Goal: Communication & Community: Answer question/provide support

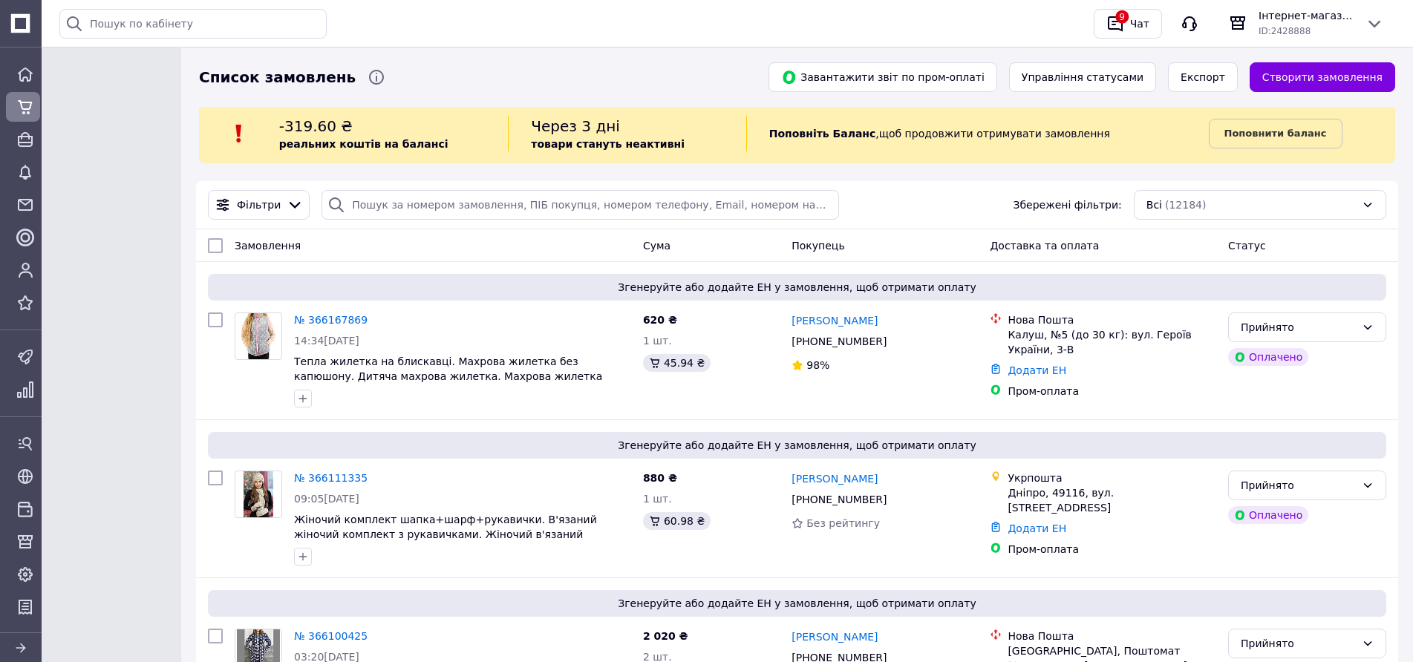
drag, startPoint x: 1113, startPoint y: 29, endPoint x: 1107, endPoint y: 42, distance: 14.6
click at [1114, 29] on icon "button" at bounding box center [1115, 24] width 15 height 16
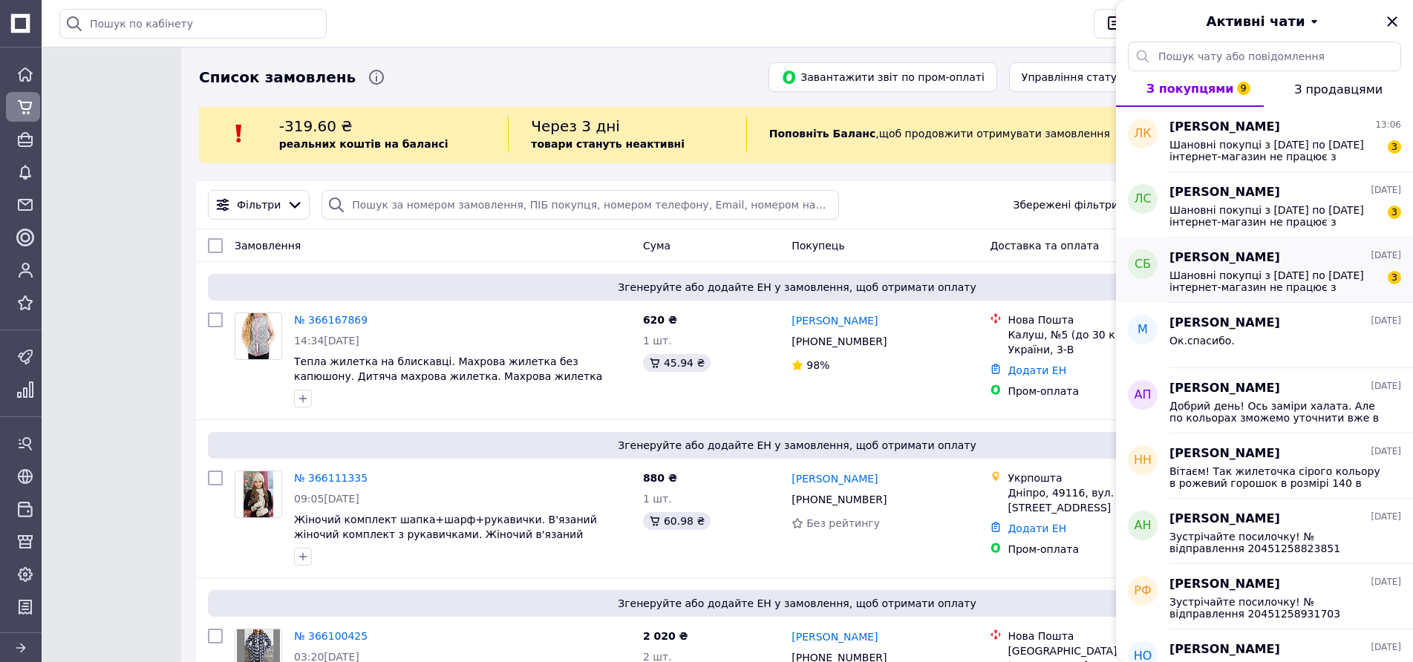
click at [1244, 282] on span "Шановні покупці з [DATE] по [DATE] інтернет-магазин не працює з технічних причи…" at bounding box center [1275, 282] width 211 height 24
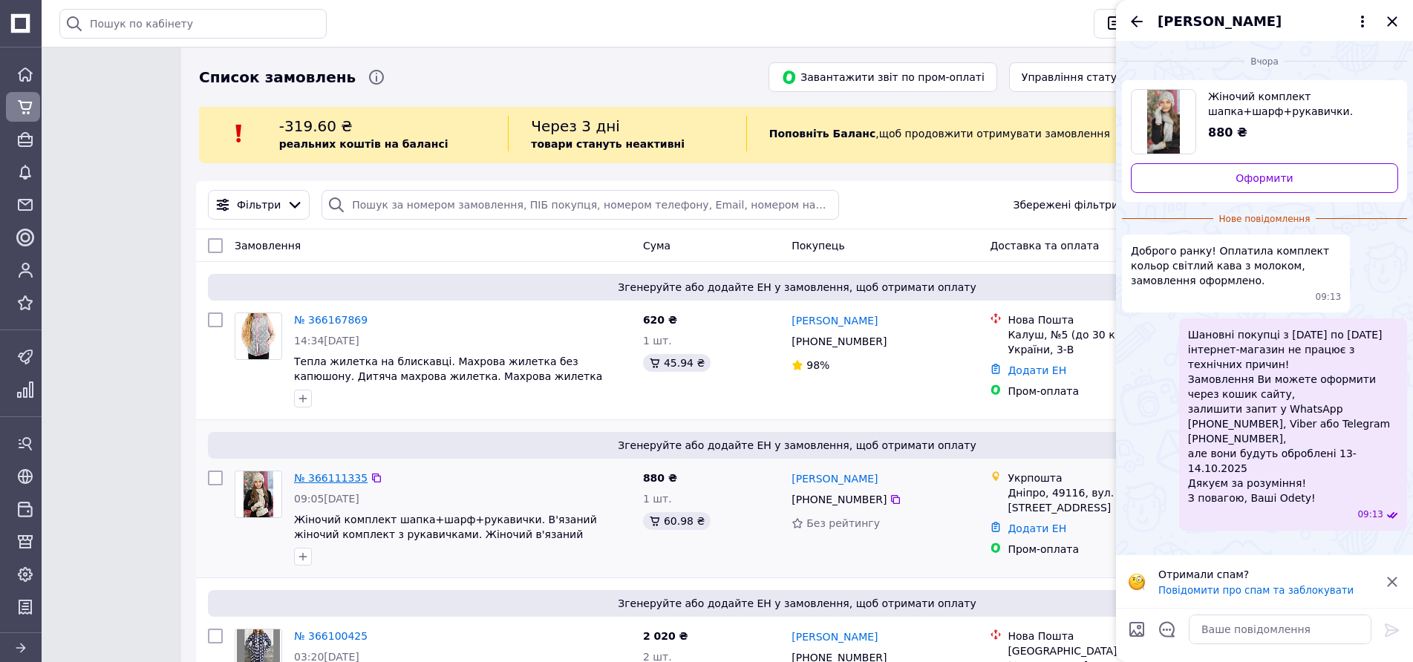
click at [351, 483] on link "№ 366111335" at bounding box center [331, 478] width 74 height 12
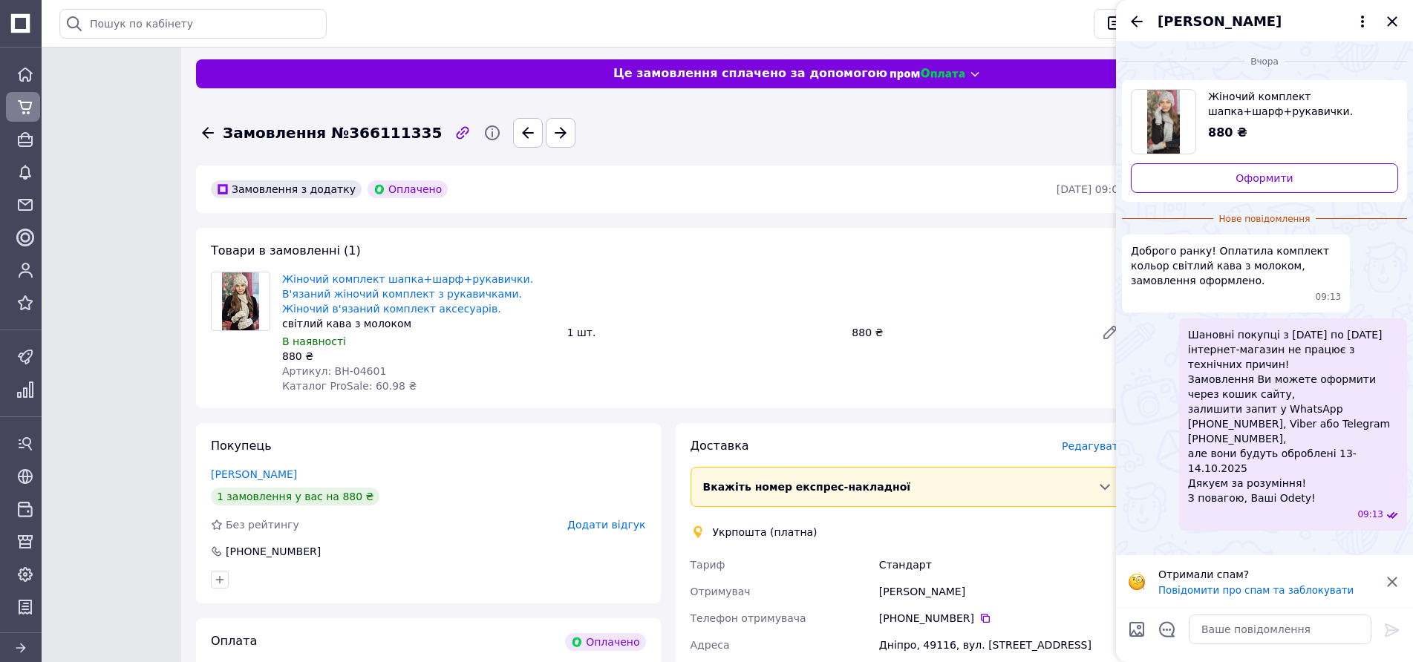
drag, startPoint x: 1134, startPoint y: 27, endPoint x: 1140, endPoint y: 41, distance: 14.6
click at [1134, 27] on icon "Назад" at bounding box center [1137, 22] width 18 height 18
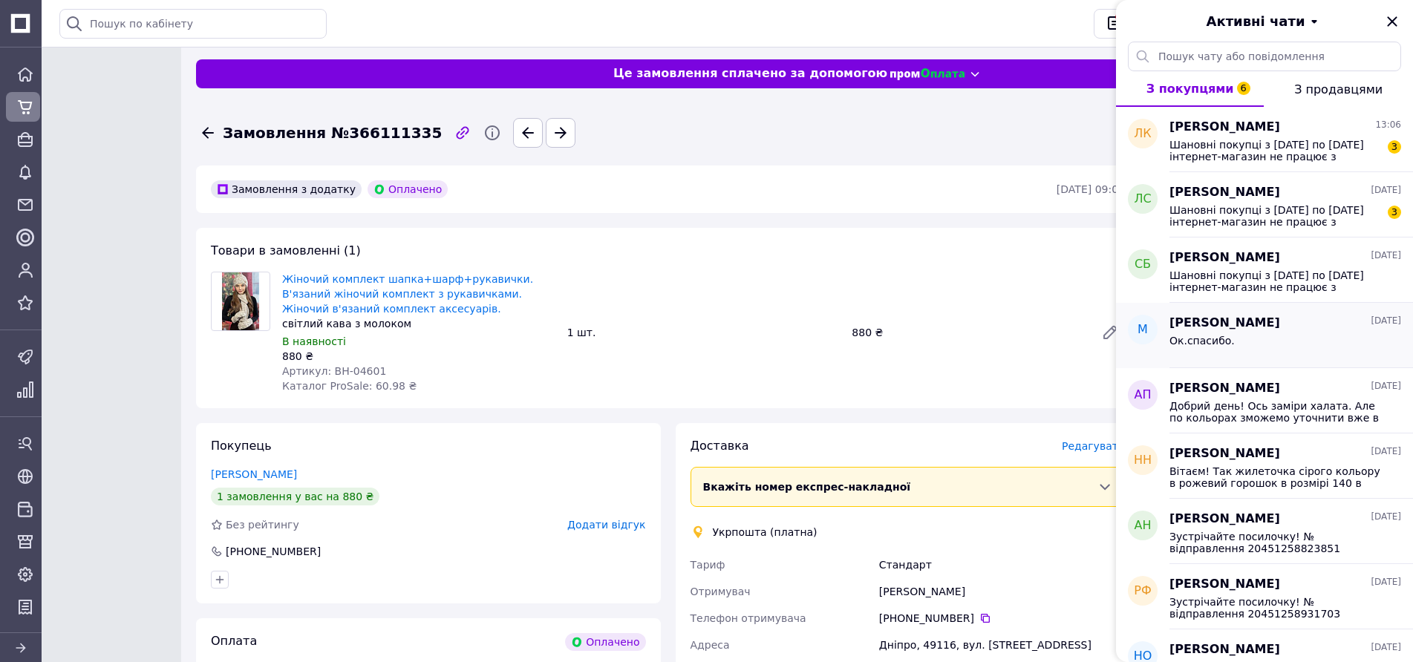
click at [1233, 342] on div "Ок.спасибо." at bounding box center [1286, 344] width 232 height 24
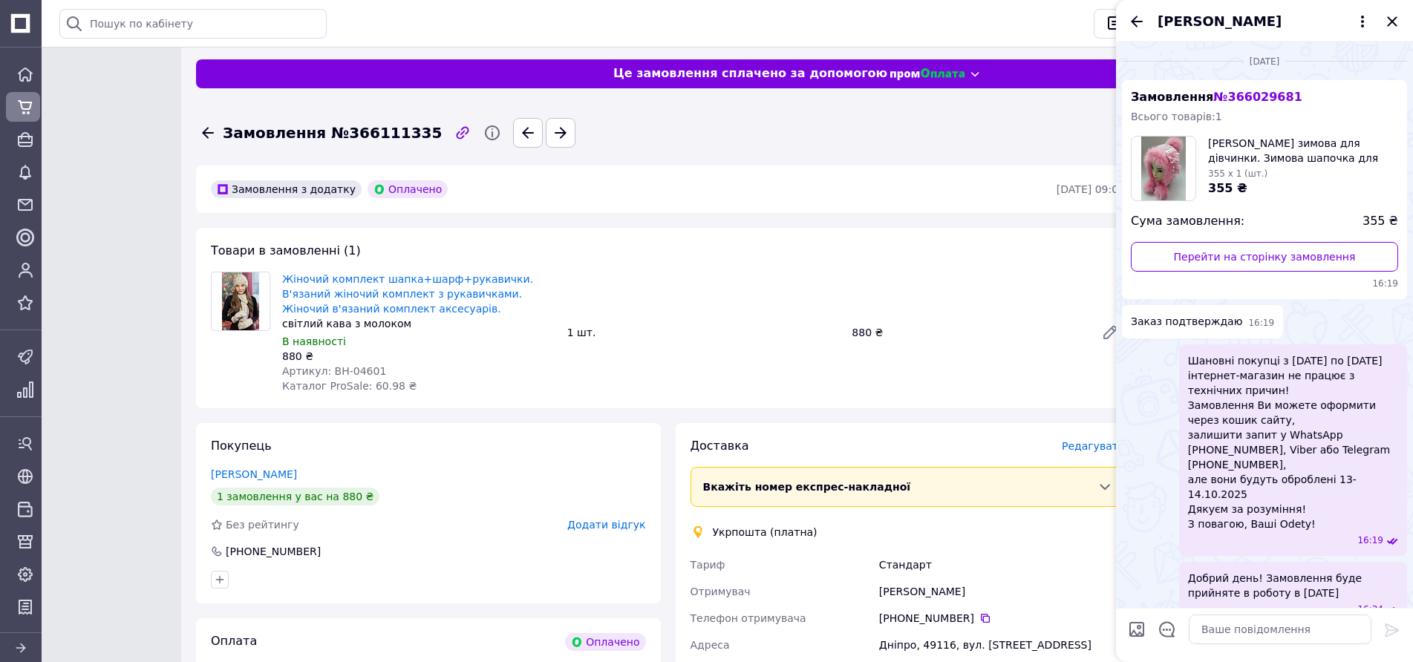
scroll to position [48, 0]
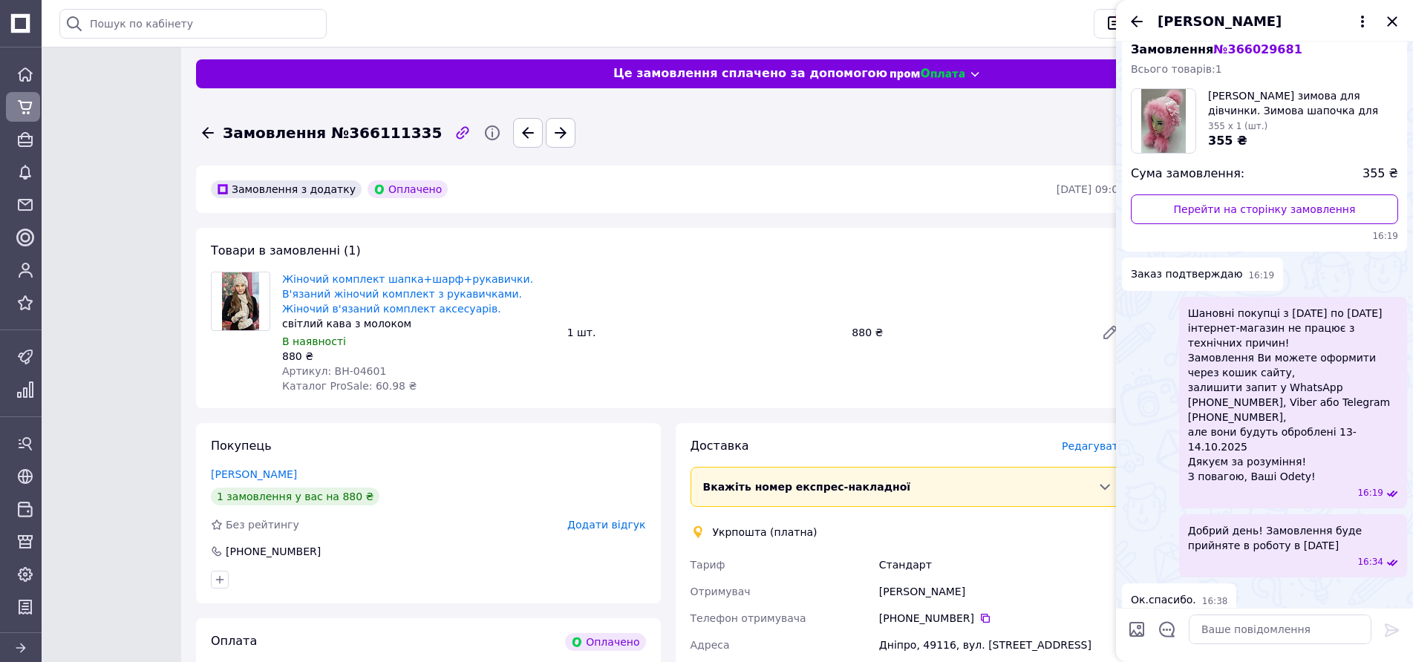
drag, startPoint x: 1189, startPoint y: 517, endPoint x: 1330, endPoint y: 525, distance: 141.3
click at [1330, 525] on span "Добрий день! Замовлення буде прийняте в роботу в [DATE]" at bounding box center [1293, 539] width 210 height 30
copy span "Добрий день! Замовлення буде прийняте в роботу в [DATE]"
click at [1135, 23] on icon "Назад" at bounding box center [1137, 22] width 18 height 18
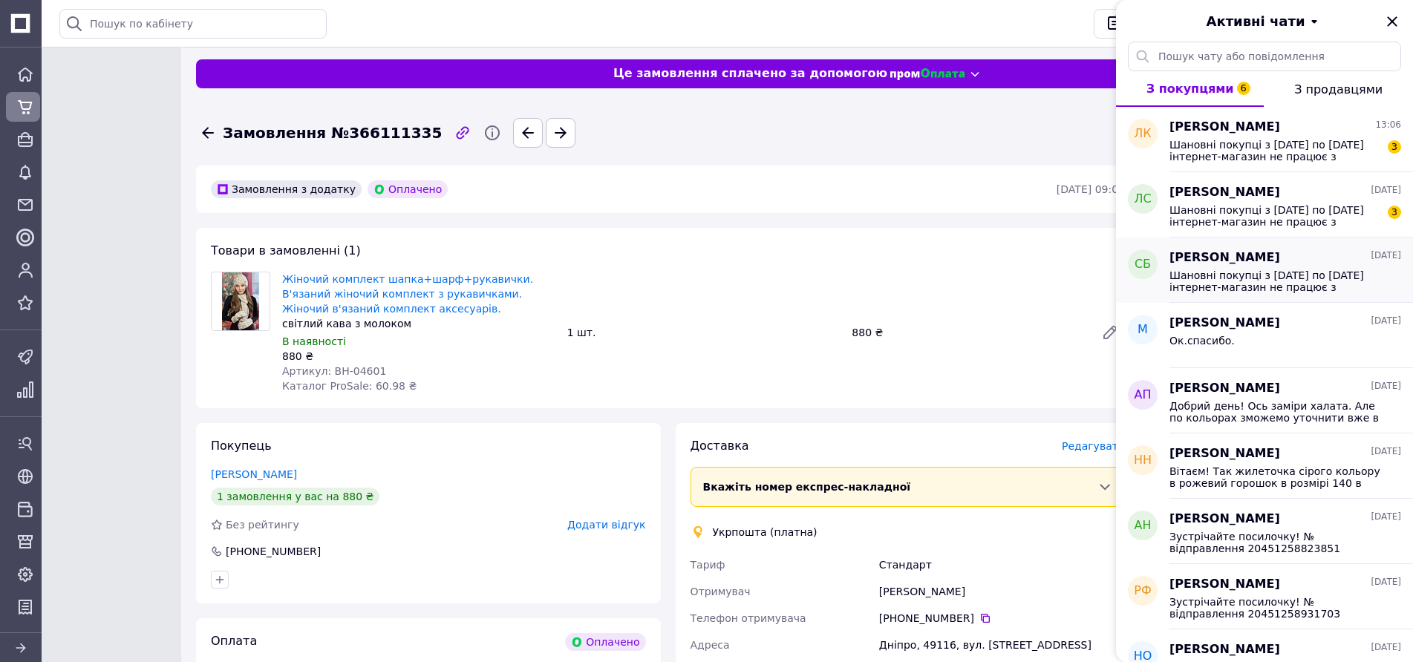
click at [1248, 259] on span "[PERSON_NAME]" at bounding box center [1225, 258] width 111 height 17
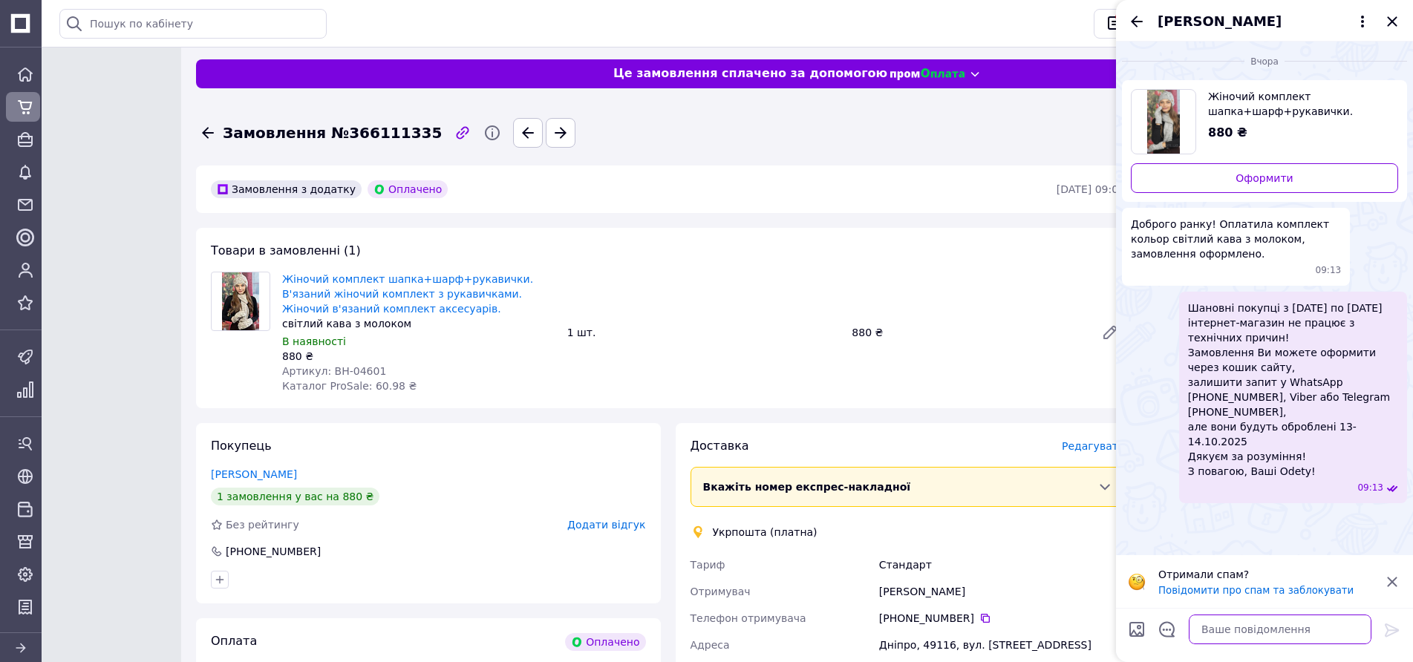
paste textarea "Добрий день! Замовлення буде прийняте в роботу в [DATE]"
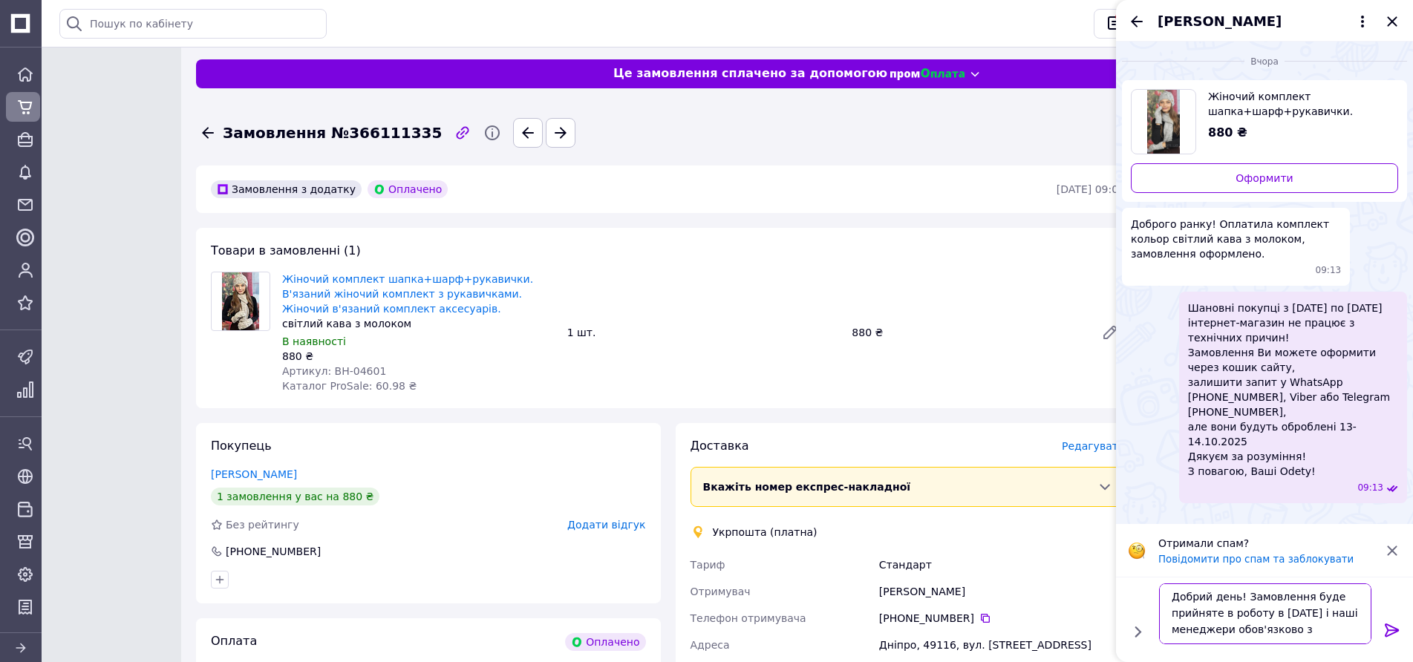
scroll to position [1, 0]
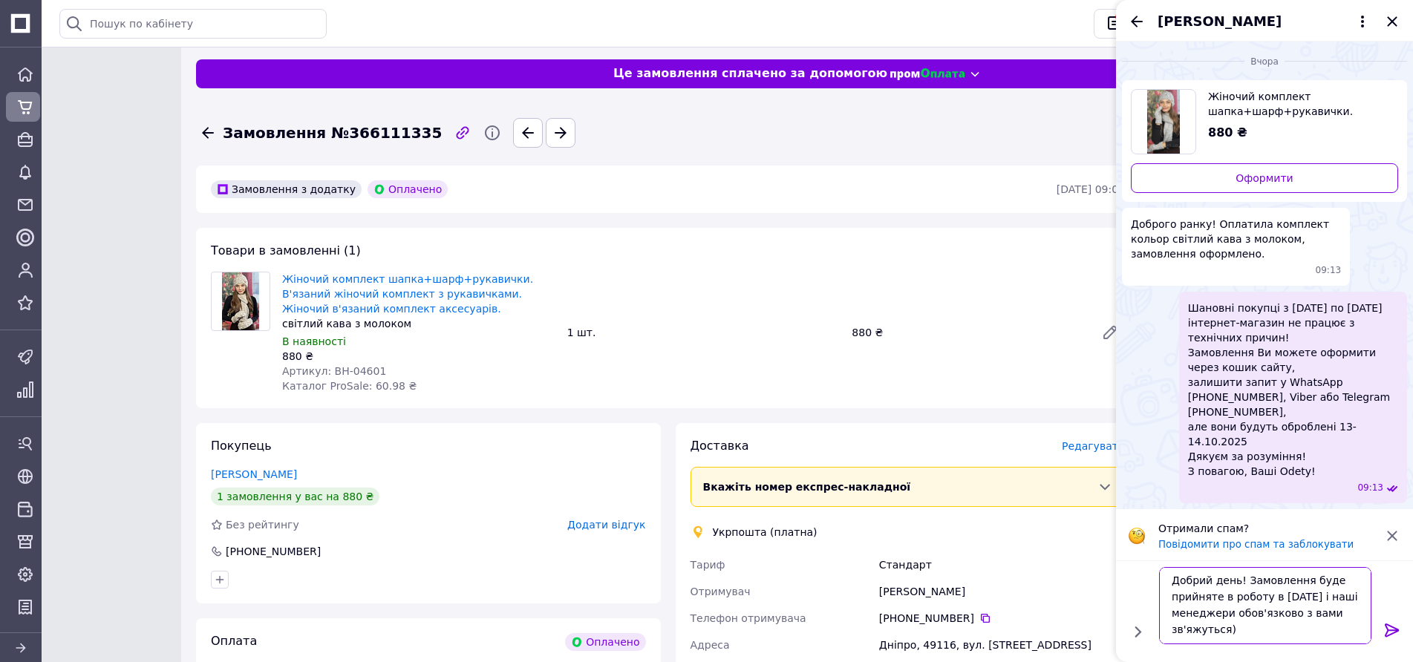
type textarea "Добрий день! Замовлення буде прийняте в роботу в [DATE] і наші менеджери обов'я…"
click at [1392, 632] on icon at bounding box center [1392, 631] width 18 height 18
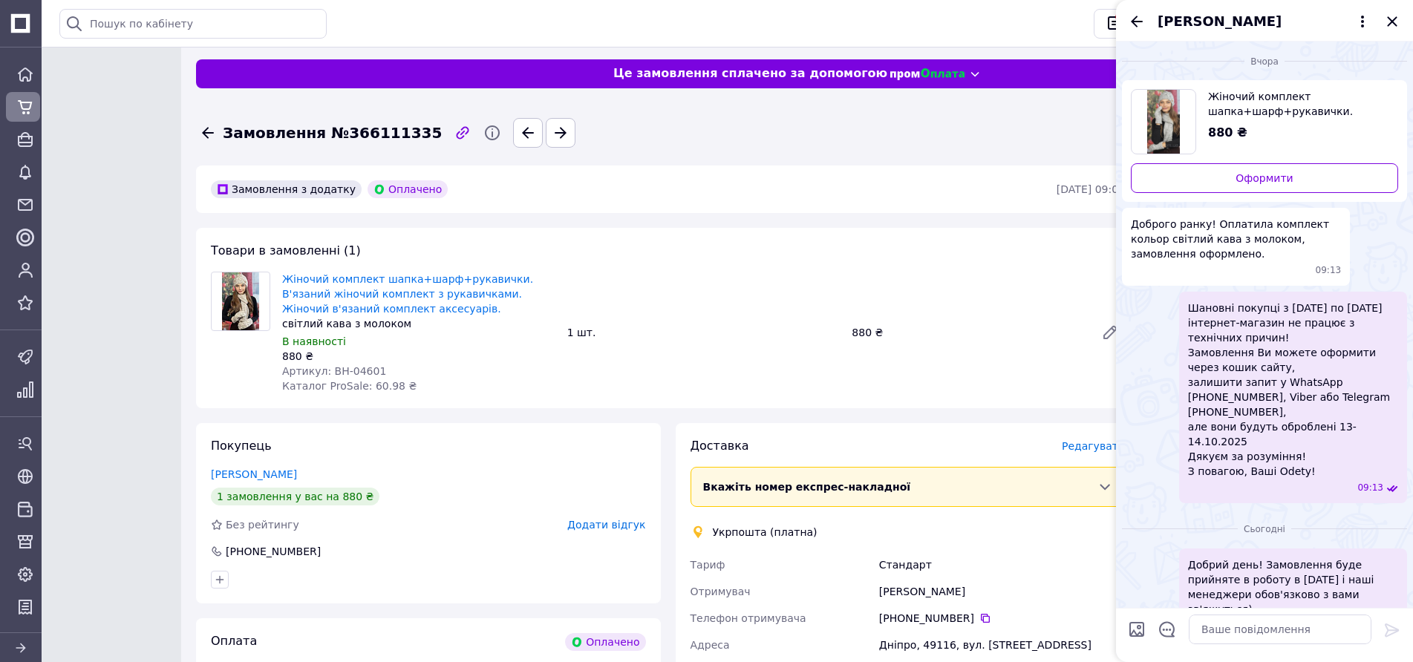
scroll to position [9, 0]
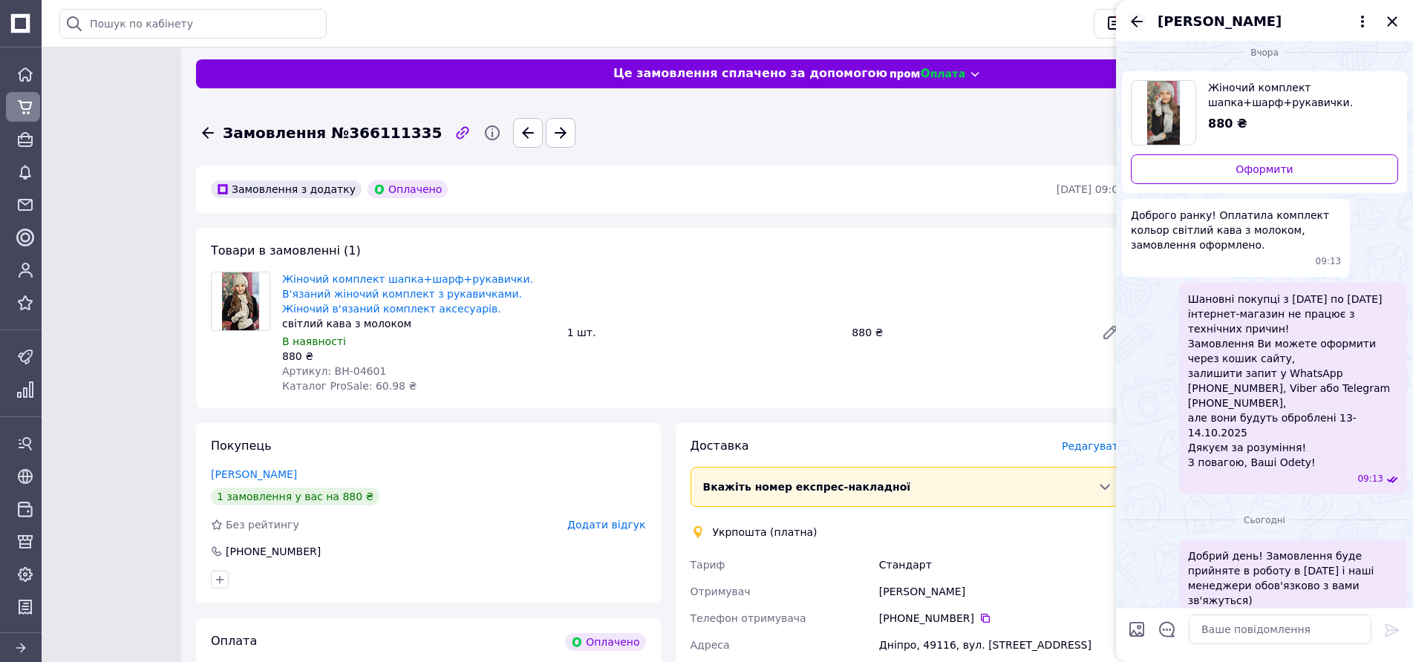
click at [1138, 24] on icon "Назад" at bounding box center [1137, 22] width 18 height 18
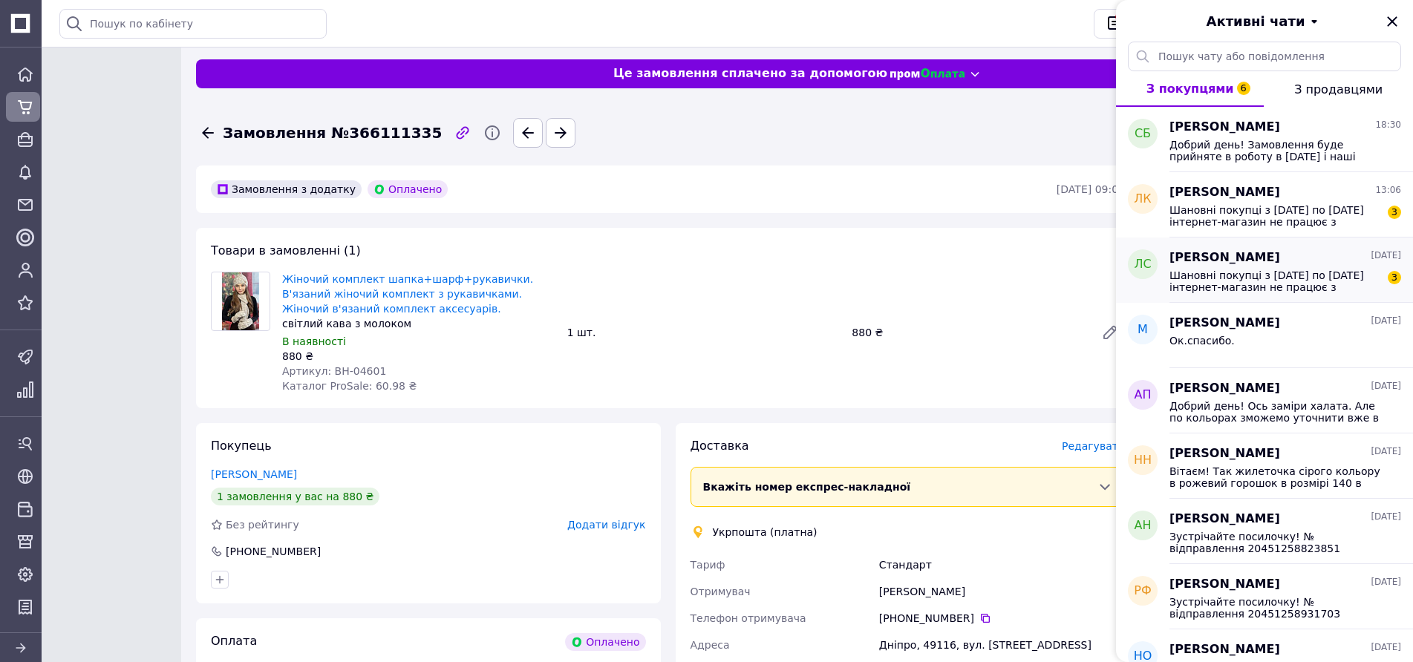
click at [1210, 278] on span "Шановні покупці з [DATE] по [DATE] інтернет-магазин не працює з технічних причи…" at bounding box center [1275, 282] width 211 height 24
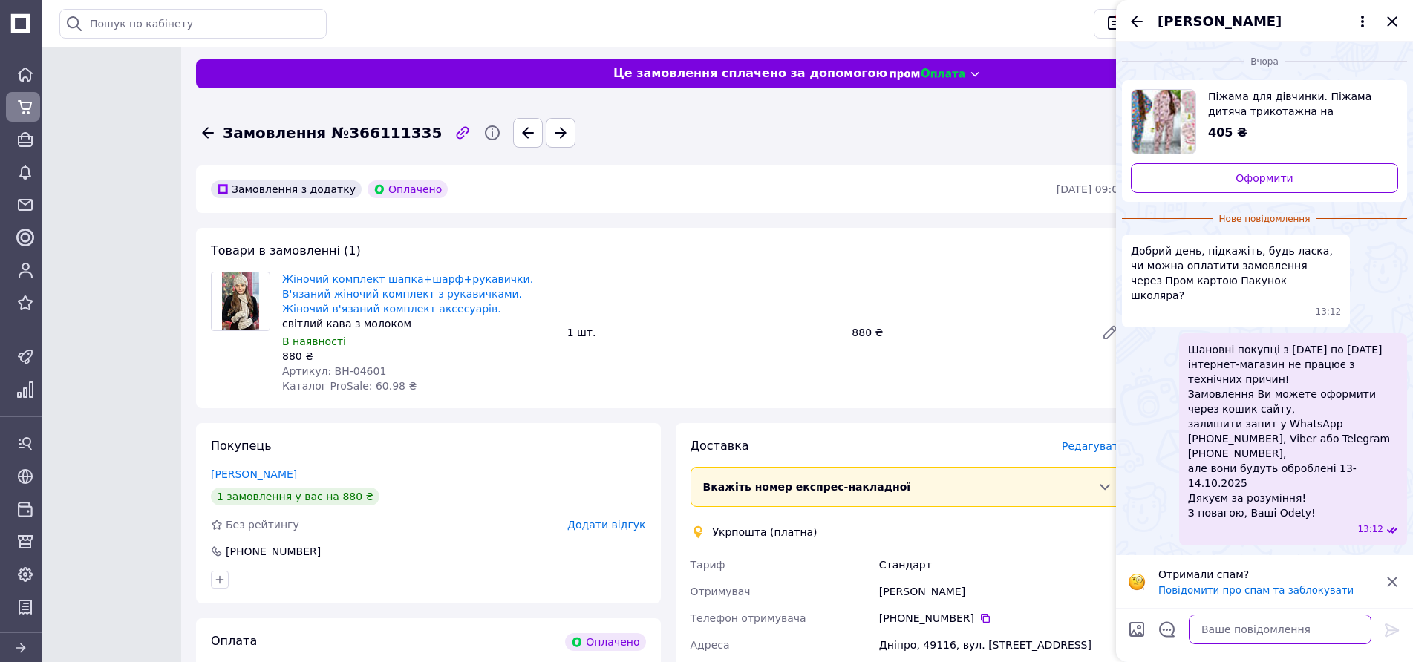
click at [1233, 628] on textarea at bounding box center [1280, 630] width 183 height 30
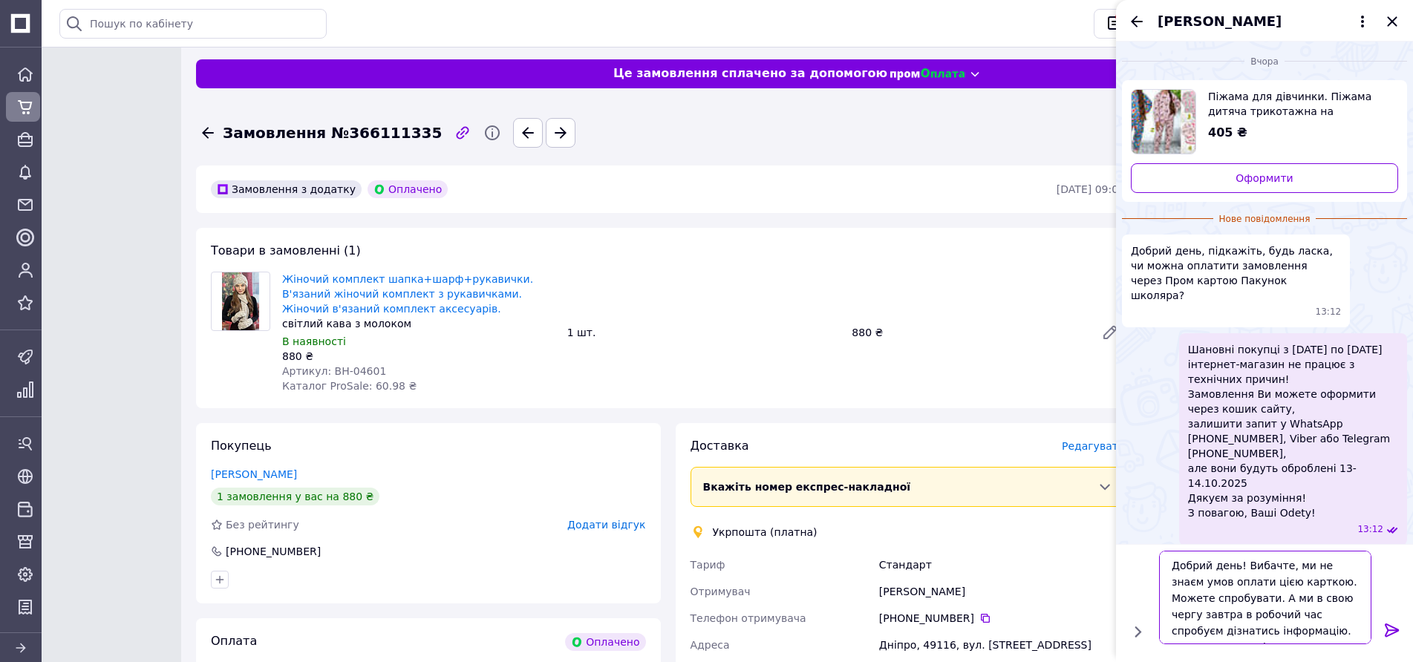
type textarea "Добрий день! Вибачте, ми не знаєм умов оплати цією карткою. Можете спробувати. …"
click at [1389, 627] on icon at bounding box center [1392, 631] width 18 height 18
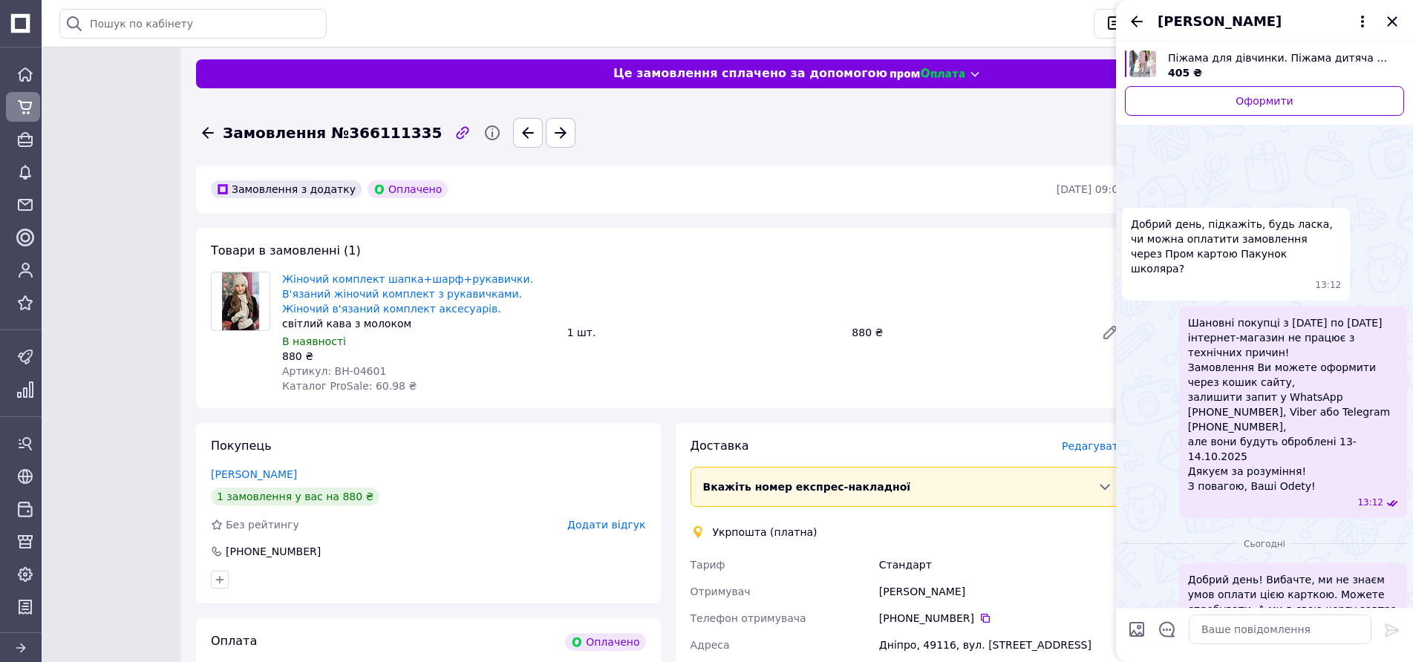
scroll to position [39, 0]
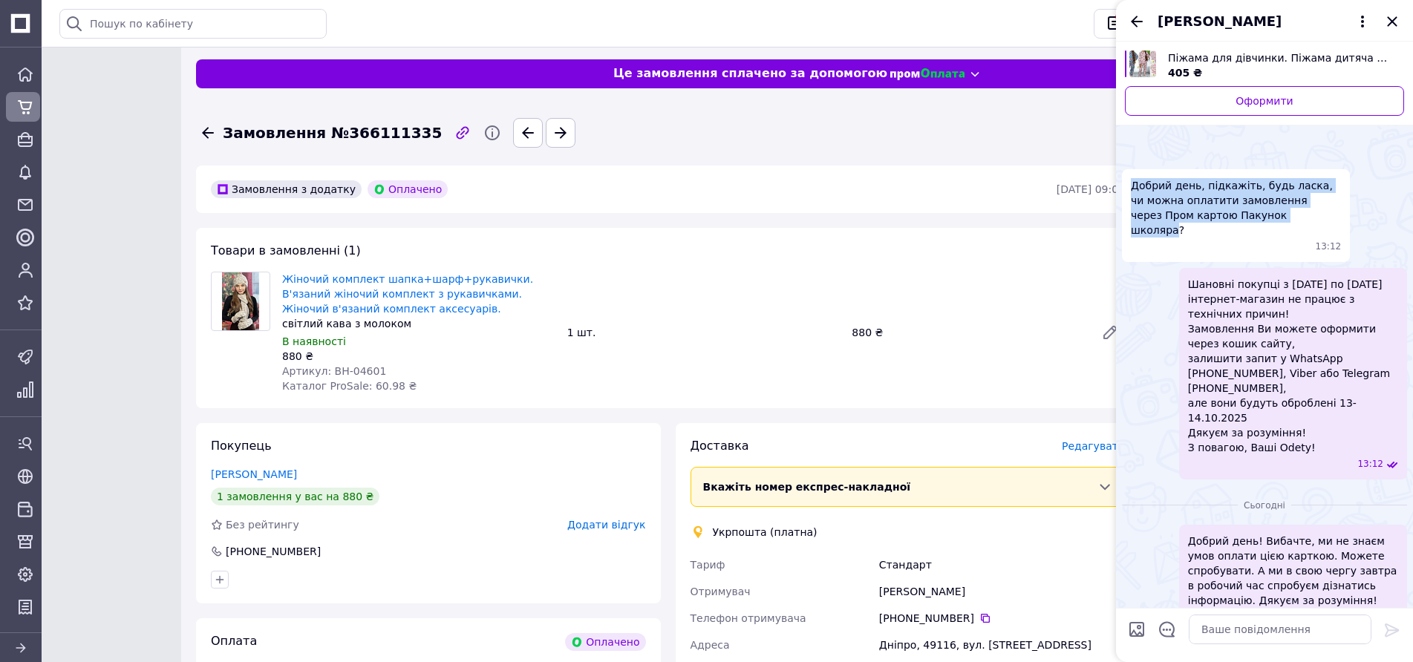
drag, startPoint x: 1132, startPoint y: 186, endPoint x: 1253, endPoint y: 216, distance: 123.9
click at [1253, 216] on span "Добрий день, підкажіть, будь ласка, чи можна оплатити замовлення через Пром кар…" at bounding box center [1236, 207] width 210 height 59
copy span "Добрий день, підкажіть, будь ласка, чи можна оплатити замовлення через Пром кар…"
click at [1132, 17] on icon "Назад" at bounding box center [1137, 22] width 18 height 18
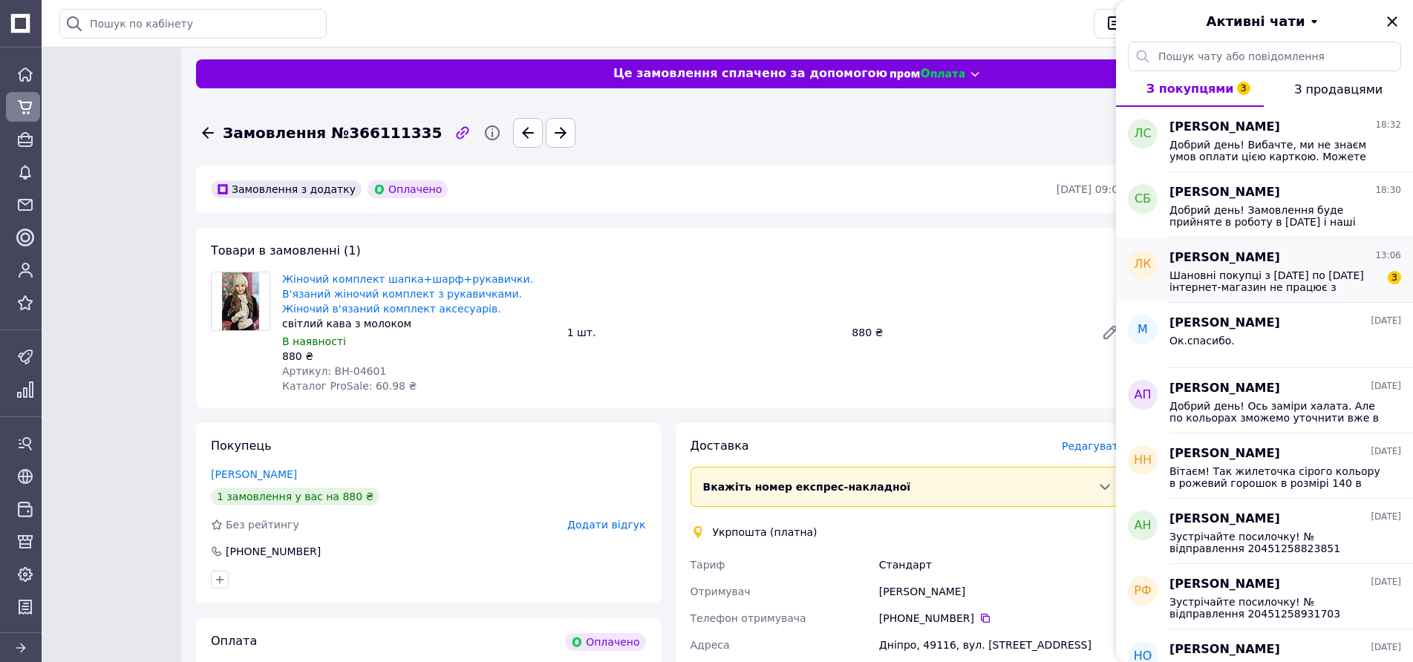
click at [1279, 278] on span "Шановні покупці з [DATE] по [DATE] інтернет-магазин не працює з технічних причи…" at bounding box center [1275, 282] width 211 height 24
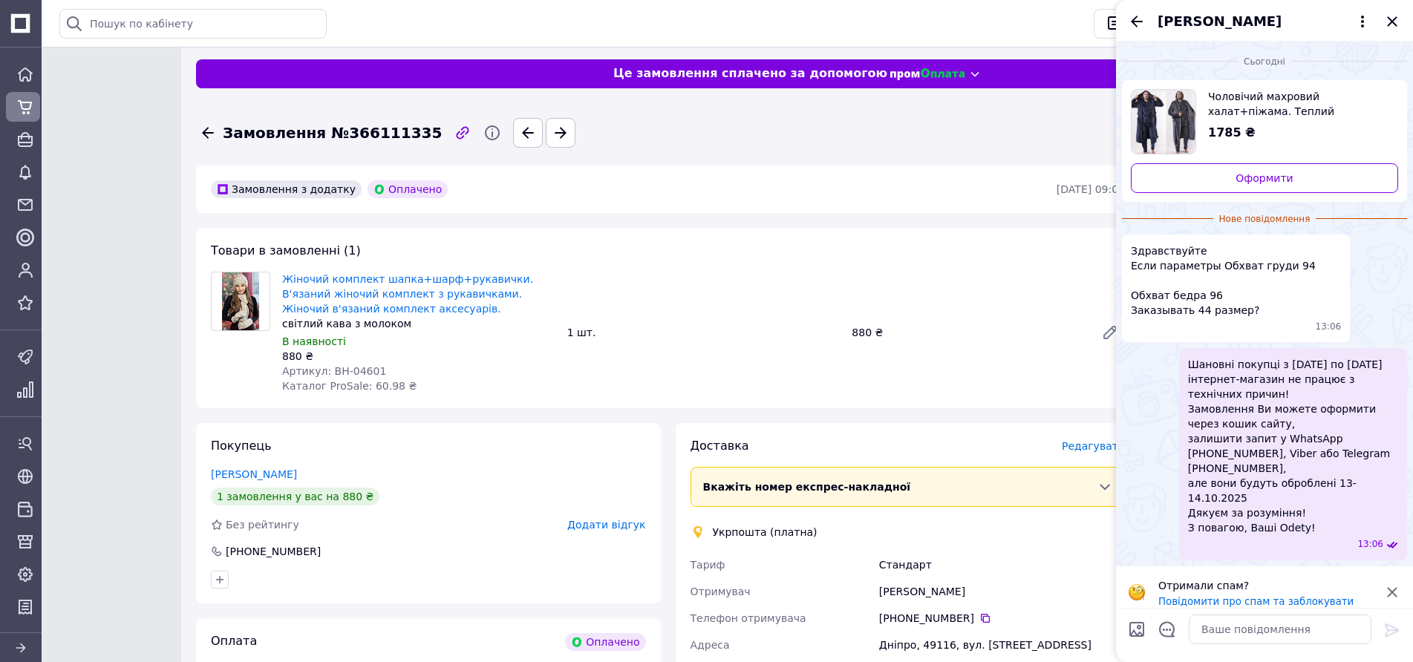
click at [1285, 111] on span "Чоловічий махровий халат+піжама. Теплий чоловічий халат махровий. Халат чоловіч…" at bounding box center [1297, 104] width 178 height 30
click at [1253, 638] on textarea at bounding box center [1280, 630] width 183 height 30
click at [1228, 632] on textarea "Вітаєм! Ця модель відщивається з розміру 48/50 На ОГ 94" at bounding box center [1265, 622] width 212 height 45
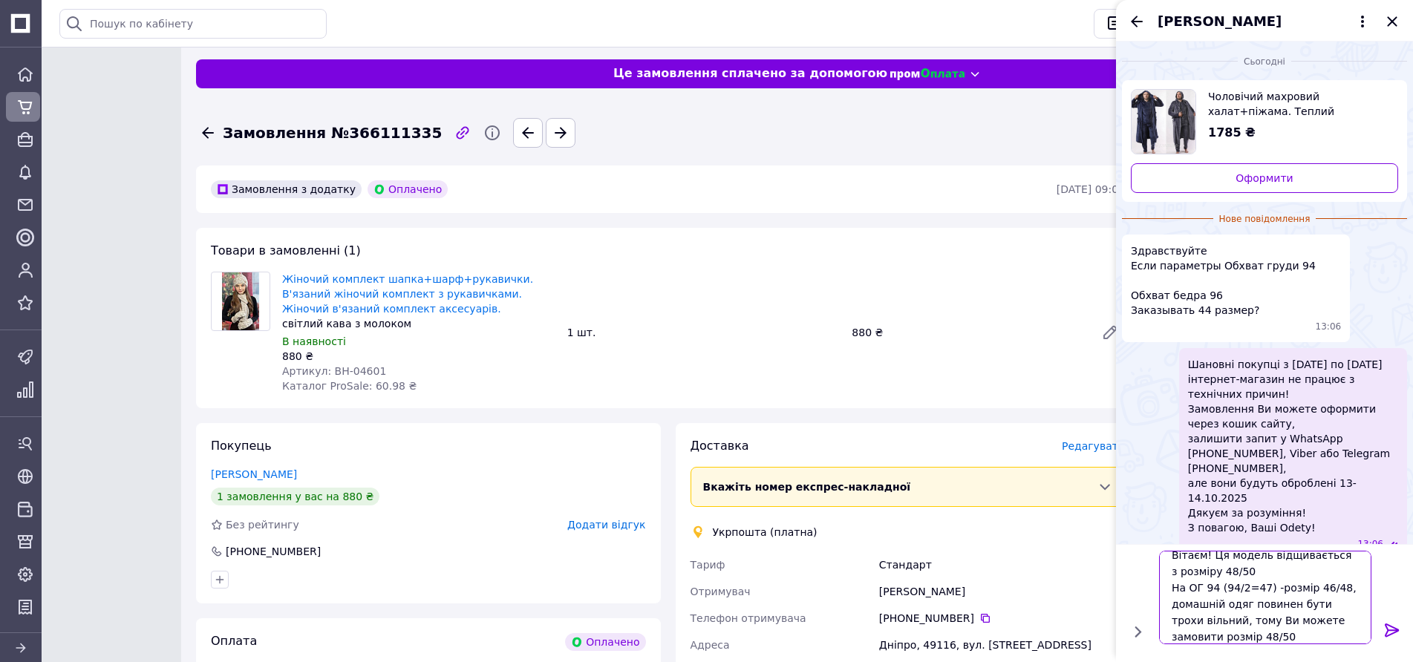
type textarea "Вітаєм! Ця модель відщивається з розміру 48/50 На ОГ 94 (94/2=47) -розмір 46/48…"
click at [1391, 630] on icon at bounding box center [1392, 630] width 14 height 13
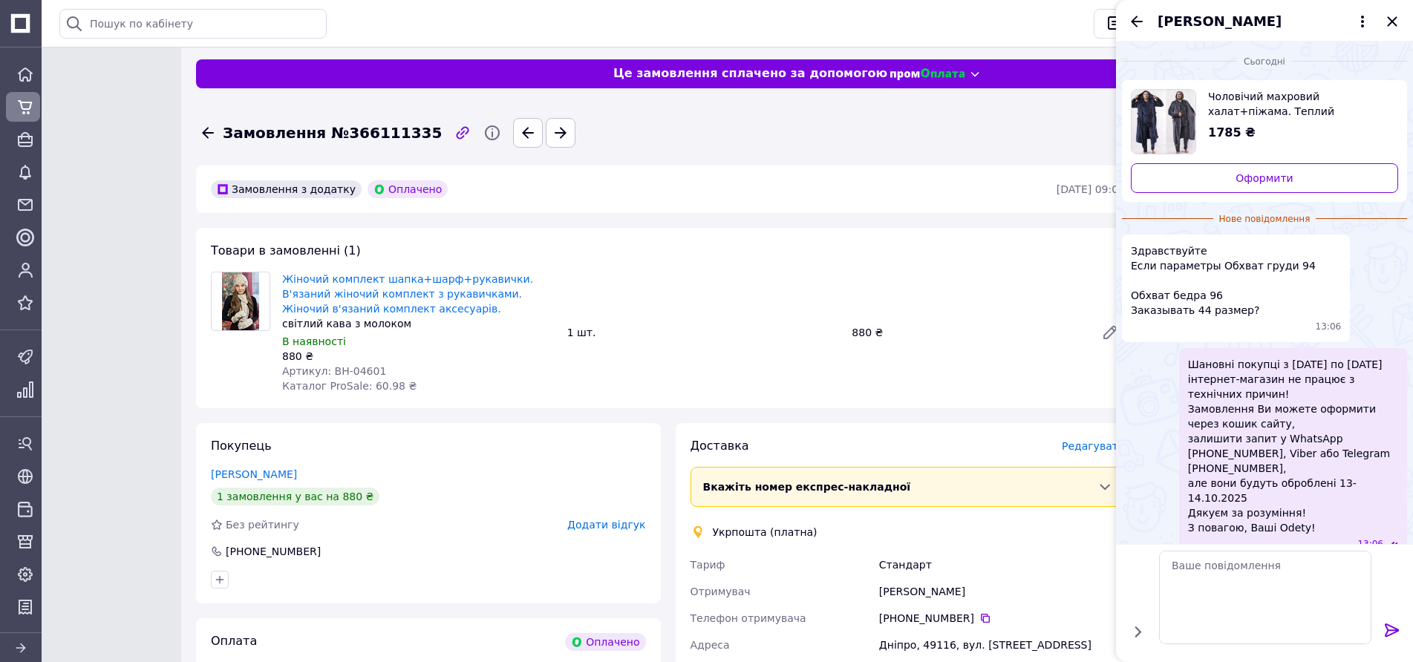
scroll to position [29, 0]
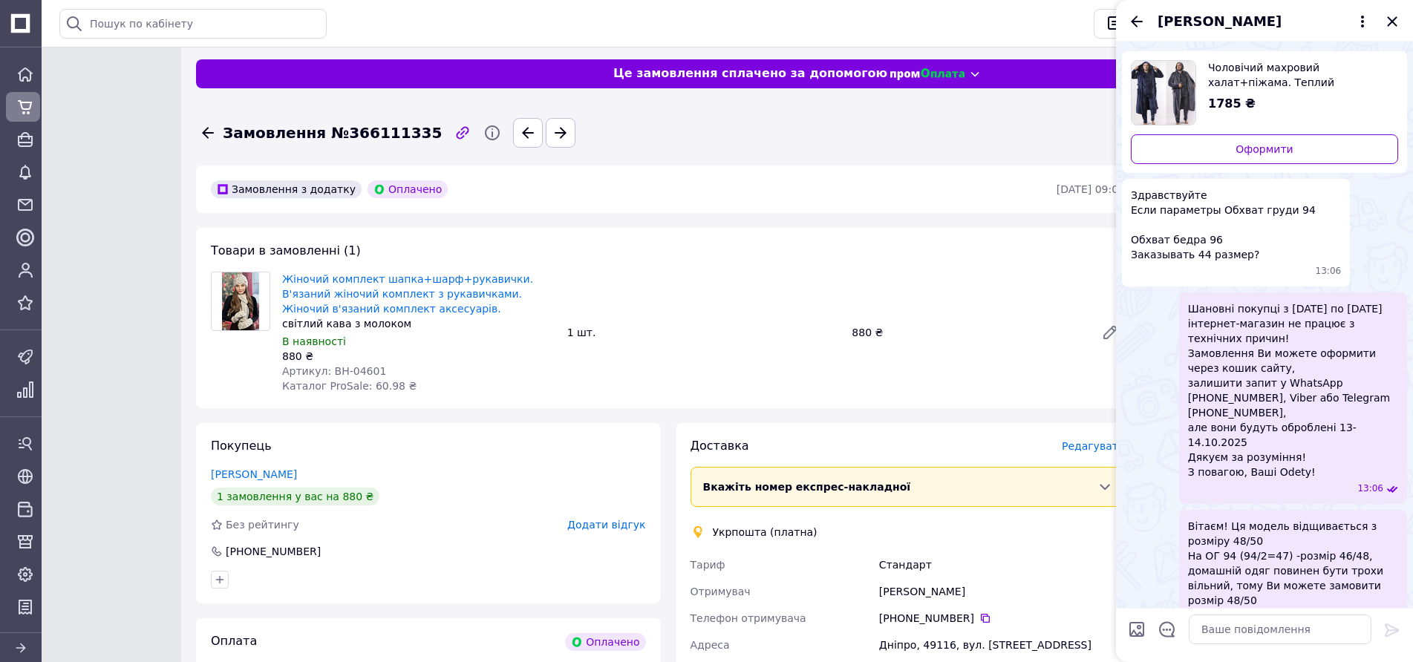
click at [1274, 83] on span "Чоловічий махровий халат+піжама. Теплий чоловічий халат махровий. Халат чоловіч…" at bounding box center [1297, 75] width 178 height 30
click at [1280, 631] on textarea at bounding box center [1280, 630] width 183 height 30
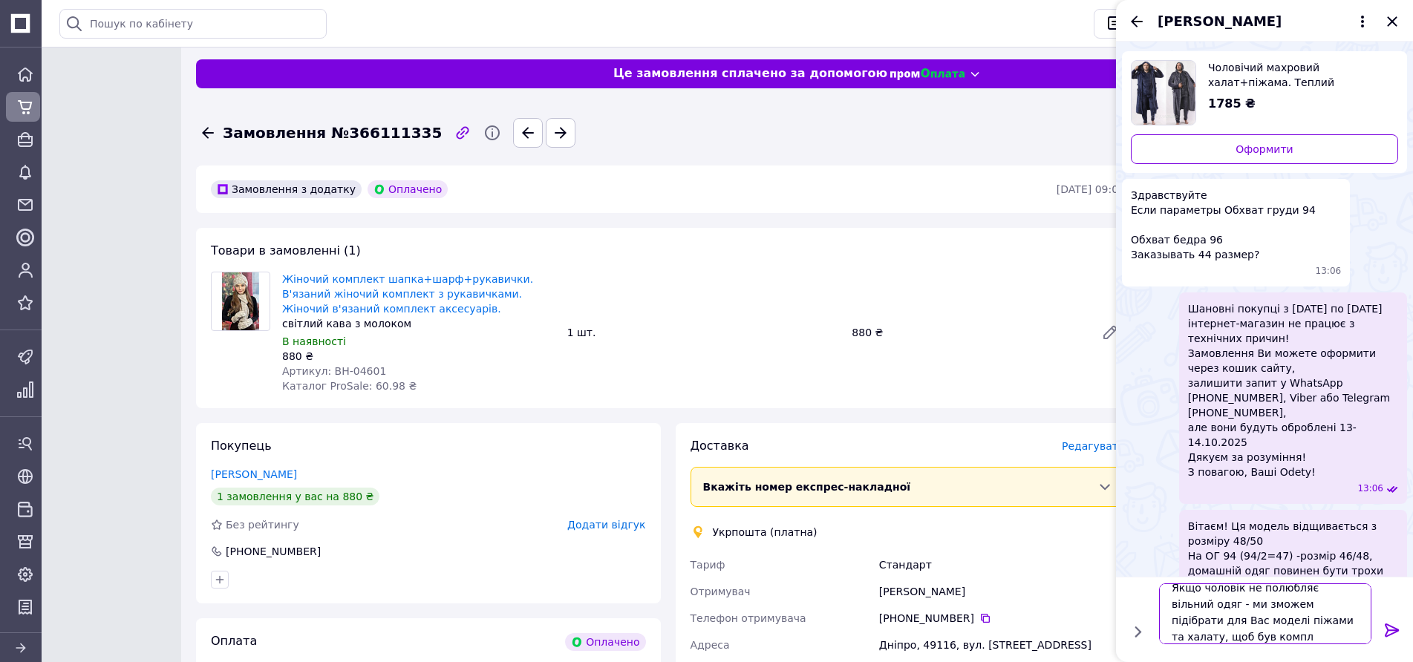
scroll to position [1, 0]
type textarea "Якщо чоловік не полюбляє вільний одяг - ми зможем підібрати для Вас моделі піжа…"
click at [1389, 626] on icon at bounding box center [1392, 631] width 18 height 18
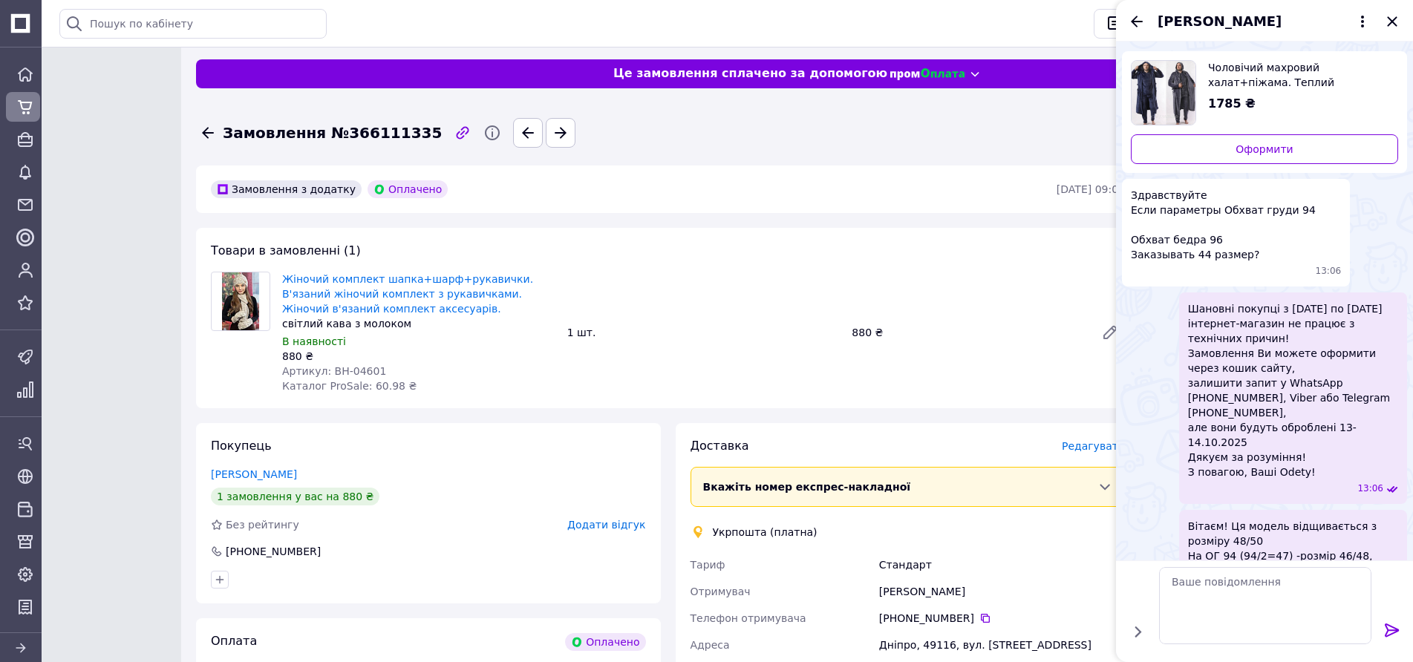
scroll to position [113, 0]
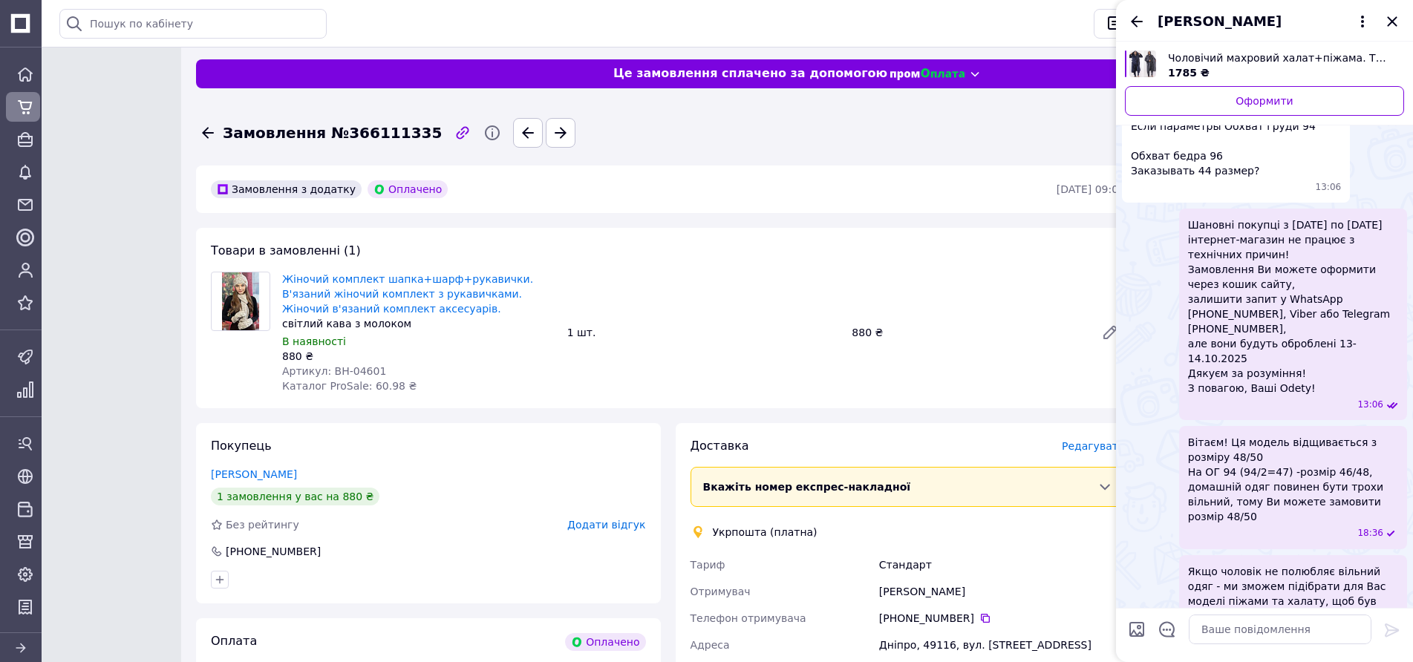
click at [1196, 59] on span "Чоловічий махровий халат+піжама. Теплий чоловічий халат махровий. Халат чоловіч…" at bounding box center [1280, 57] width 224 height 15
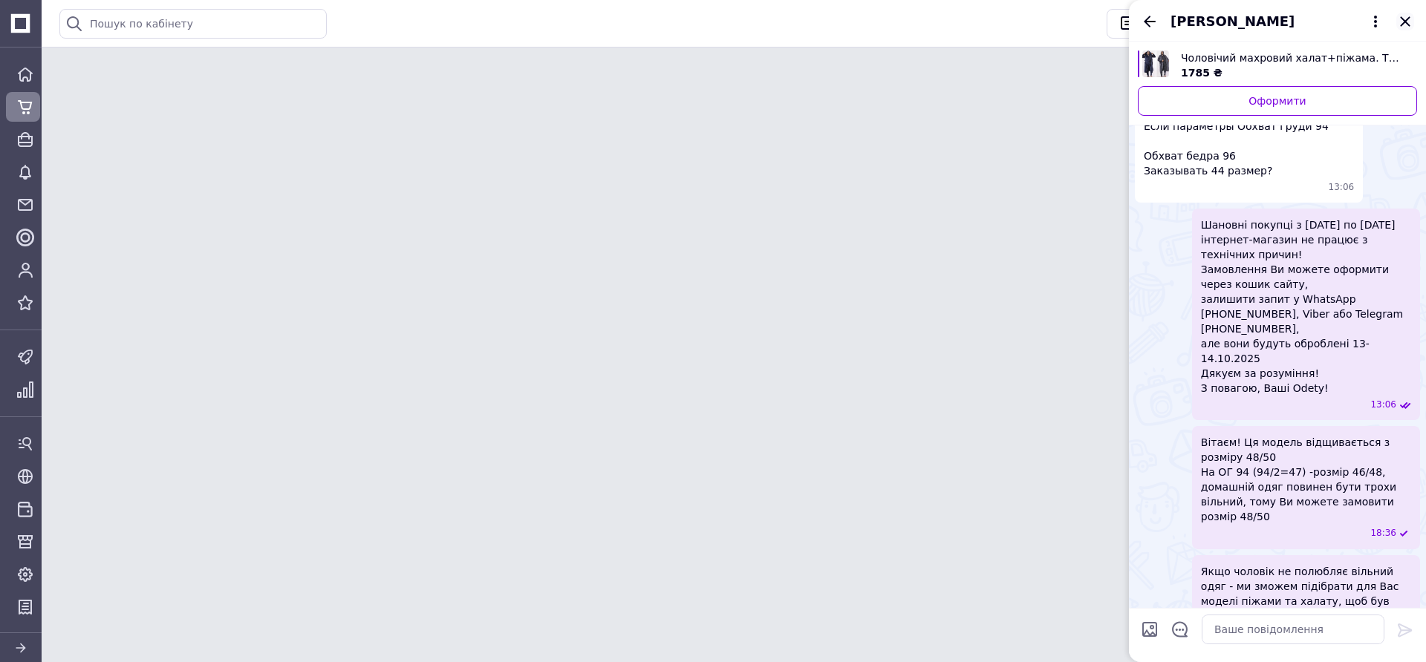
click at [1410, 19] on icon "Закрити" at bounding box center [1405, 22] width 18 height 18
